Goal: Check status

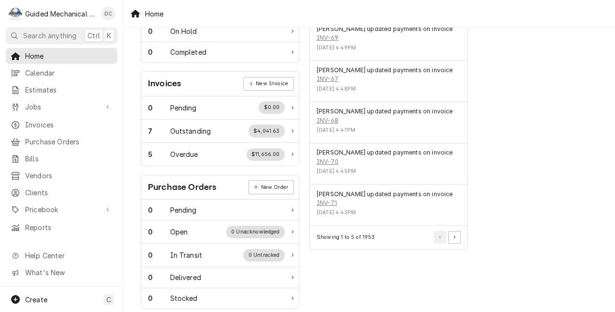
scroll to position [247, 0]
click at [297, 134] on div "7 Outstanding $4,041.63" at bounding box center [220, 131] width 158 height 23
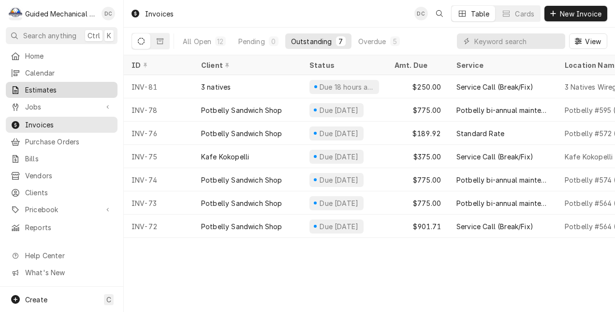
click at [85, 87] on span "Estimates" at bounding box center [69, 90] width 88 height 10
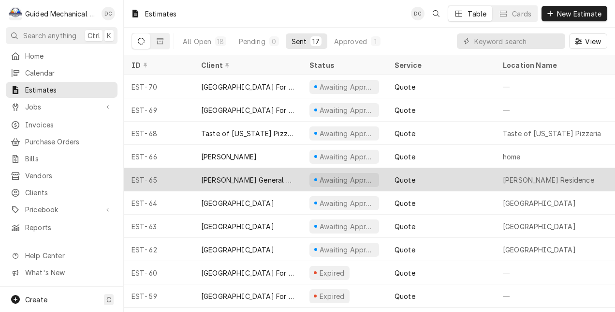
click at [222, 177] on div "Scott W. Hines General Contractor, Inc." at bounding box center [247, 180] width 93 height 10
